Goal: Task Accomplishment & Management: Complete application form

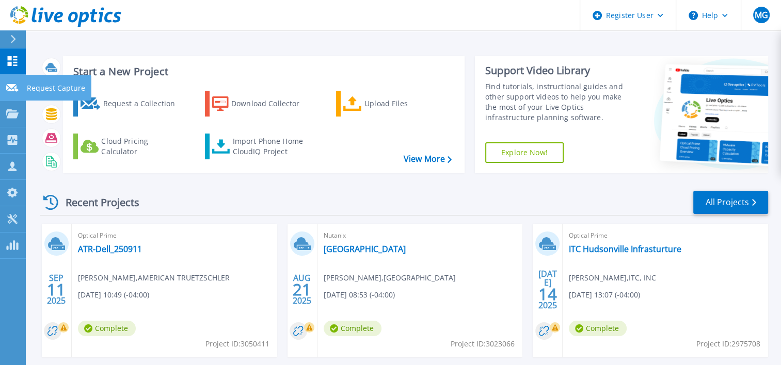
click at [48, 90] on p "Request Capture" at bounding box center [56, 88] width 58 height 27
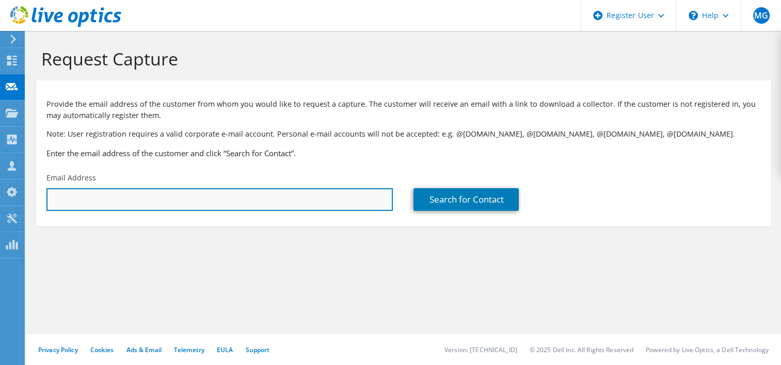
click at [155, 196] on input "text" at bounding box center [219, 199] width 346 height 23
paste input "Name Attendance Response Dean Krueger Required Attendee Accepted"
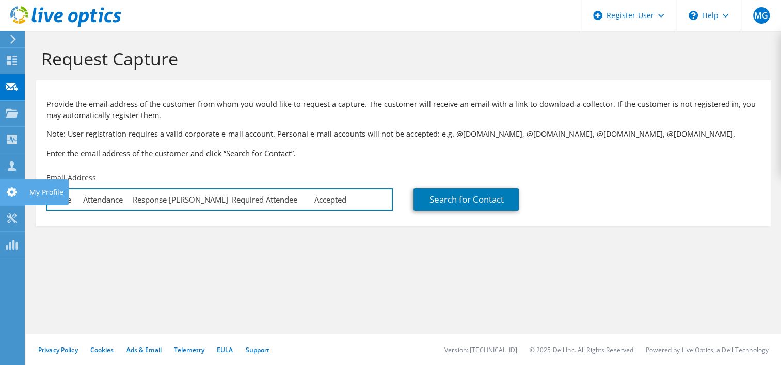
drag, startPoint x: 358, startPoint y: 197, endPoint x: 23, endPoint y: 188, distance: 335.1
click at [23, 188] on div "MG Dell User Monte Graham Monte.Graham@dell.com Dell My Profile Log Out \n Help…" at bounding box center [390, 182] width 781 height 365
type input "N"
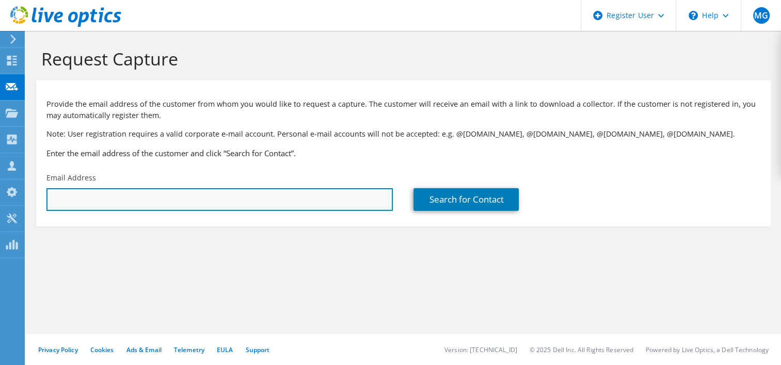
click at [209, 198] on input "text" at bounding box center [219, 199] width 346 height 23
paste input "dean.krueger@weima.com"
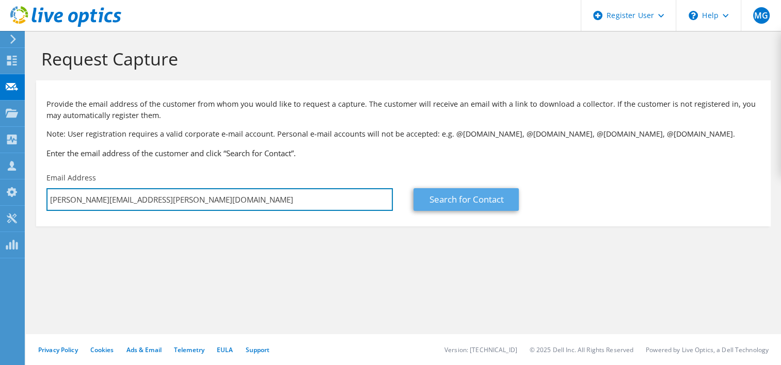
type input "dean.krueger@weima.com"
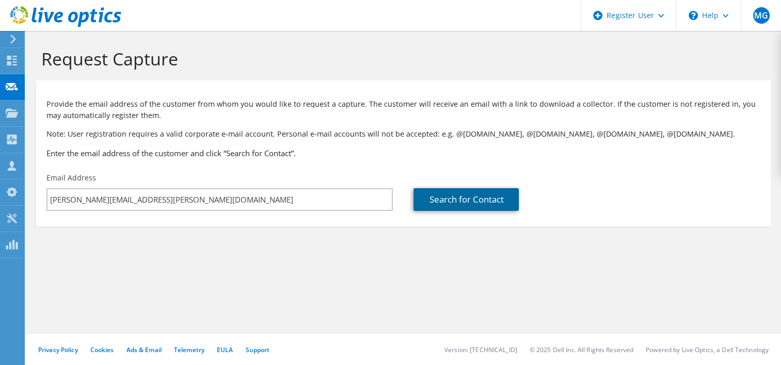
click at [482, 200] on link "Search for Contact" at bounding box center [465, 199] width 105 height 23
type input "Weima America, Inc."
type input "Dean"
type input "Krueger"
type input "United States"
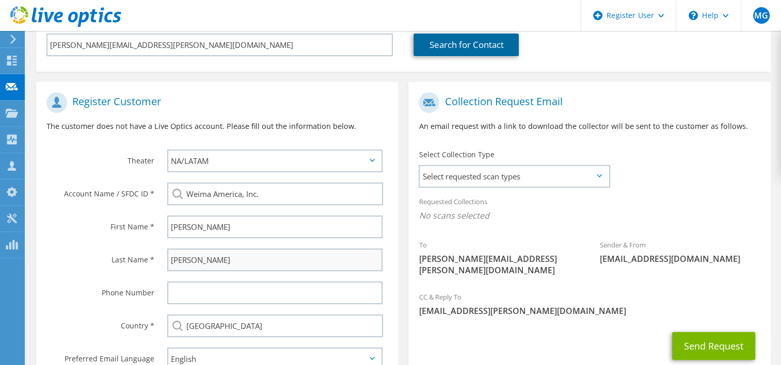
scroll to position [206, 0]
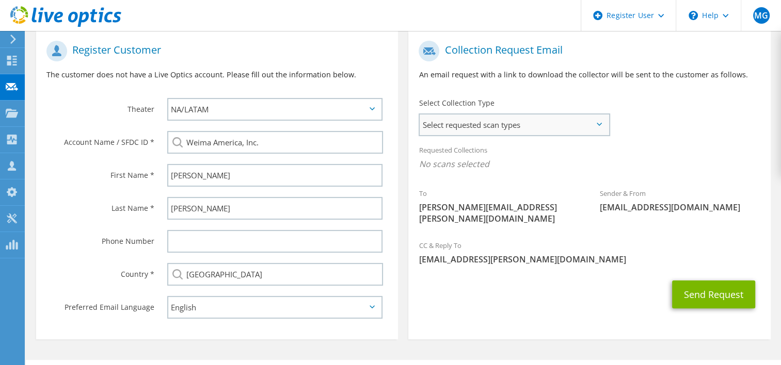
click at [605, 130] on span "Select requested scan types" at bounding box center [514, 125] width 188 height 21
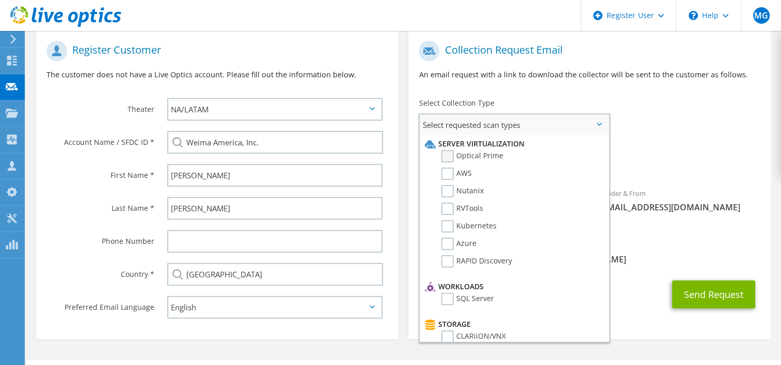
click at [450, 155] on label "Optical Prime" at bounding box center [472, 156] width 62 height 12
click at [0, 0] on input "Optical Prime" at bounding box center [0, 0] width 0 height 0
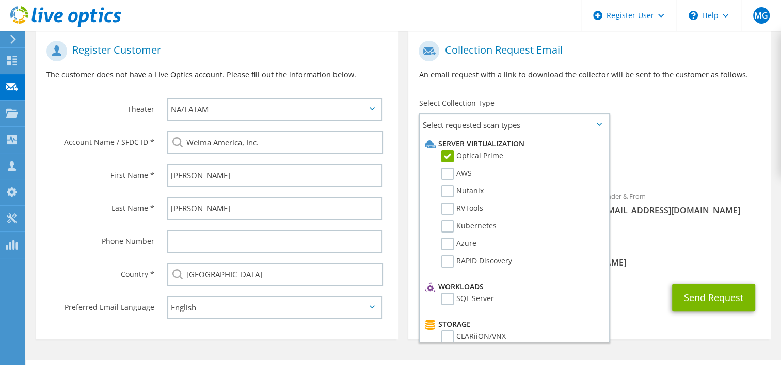
click at [710, 153] on div "Requested Collections No scans selected Optical Prime" at bounding box center [589, 159] width 362 height 41
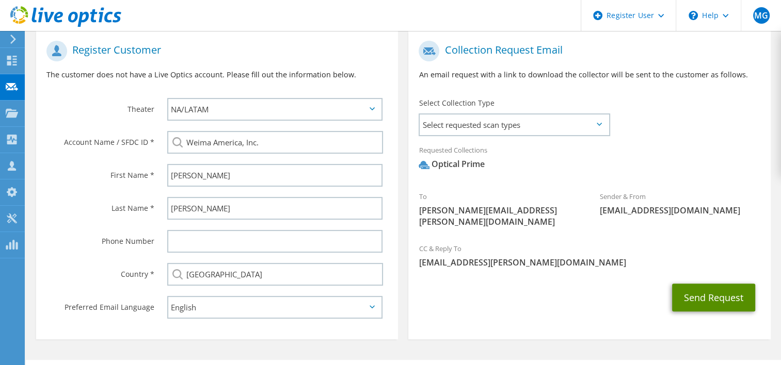
click at [709, 286] on button "Send Request" at bounding box center [713, 298] width 83 height 28
